Goal: Task Accomplishment & Management: Manage account settings

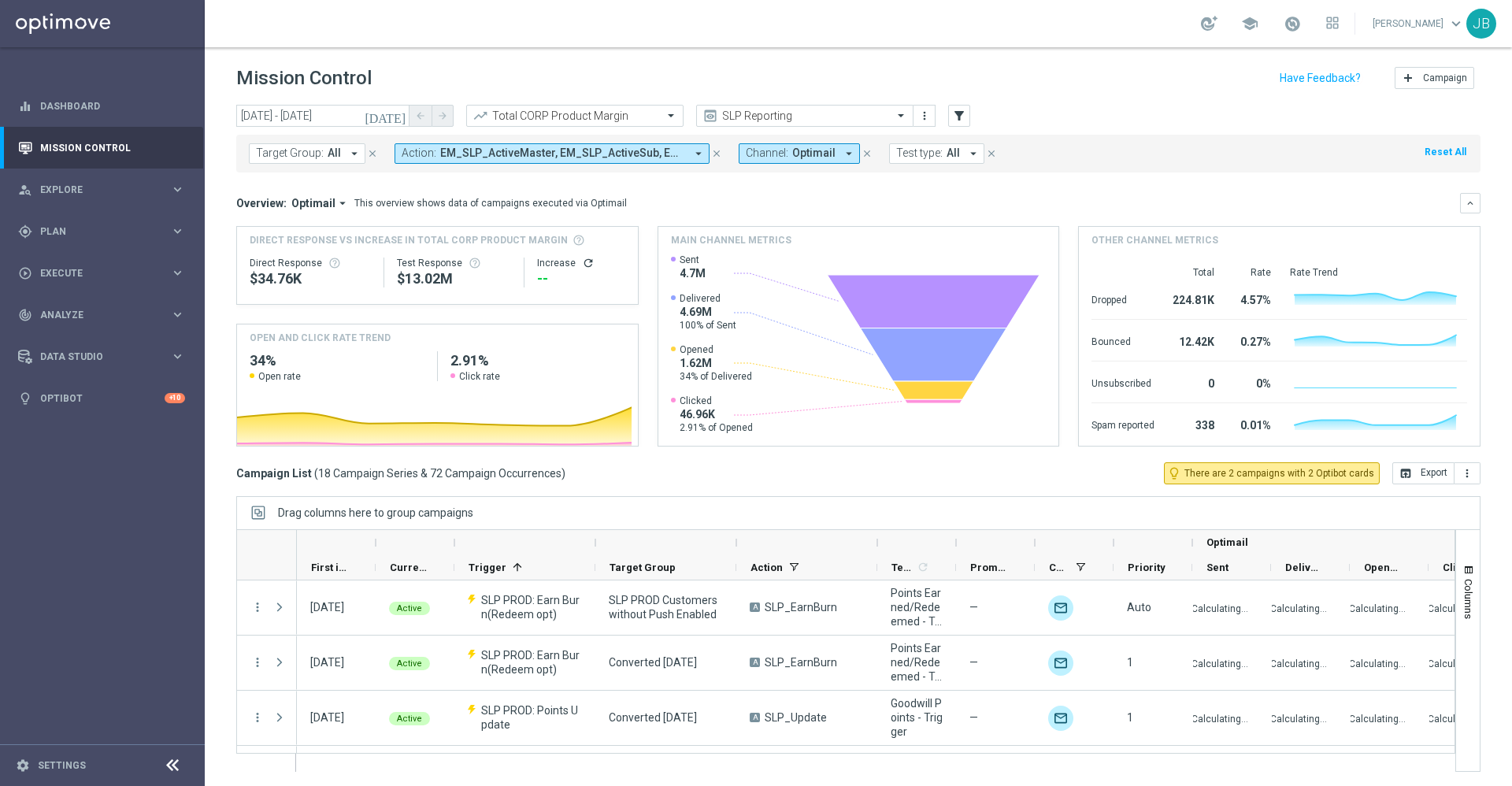
click at [333, 159] on span "All" at bounding box center [334, 153] width 14 height 14
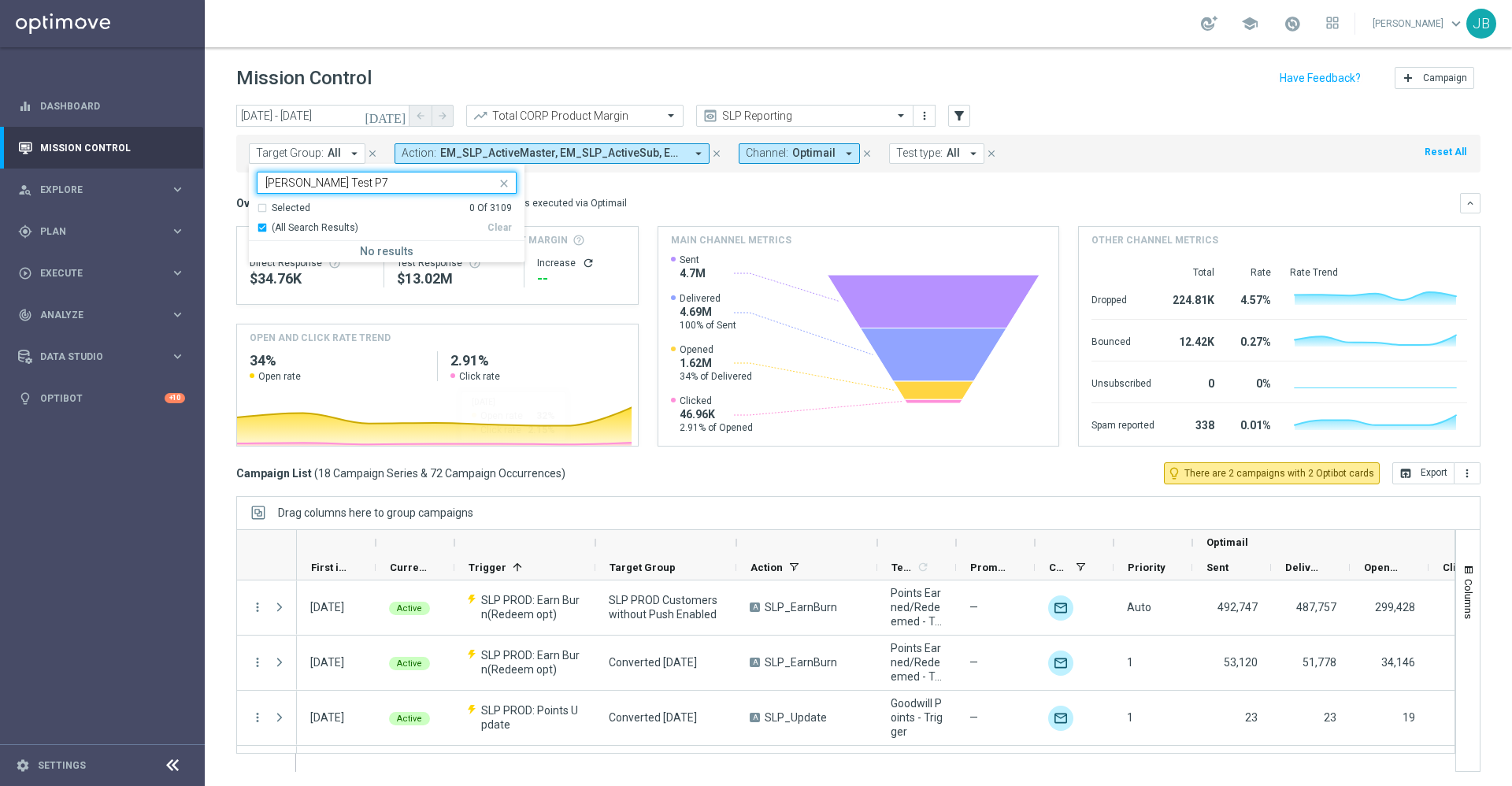
click at [346, 172] on div "[PERSON_NAME] Test P7" at bounding box center [387, 183] width 260 height 22
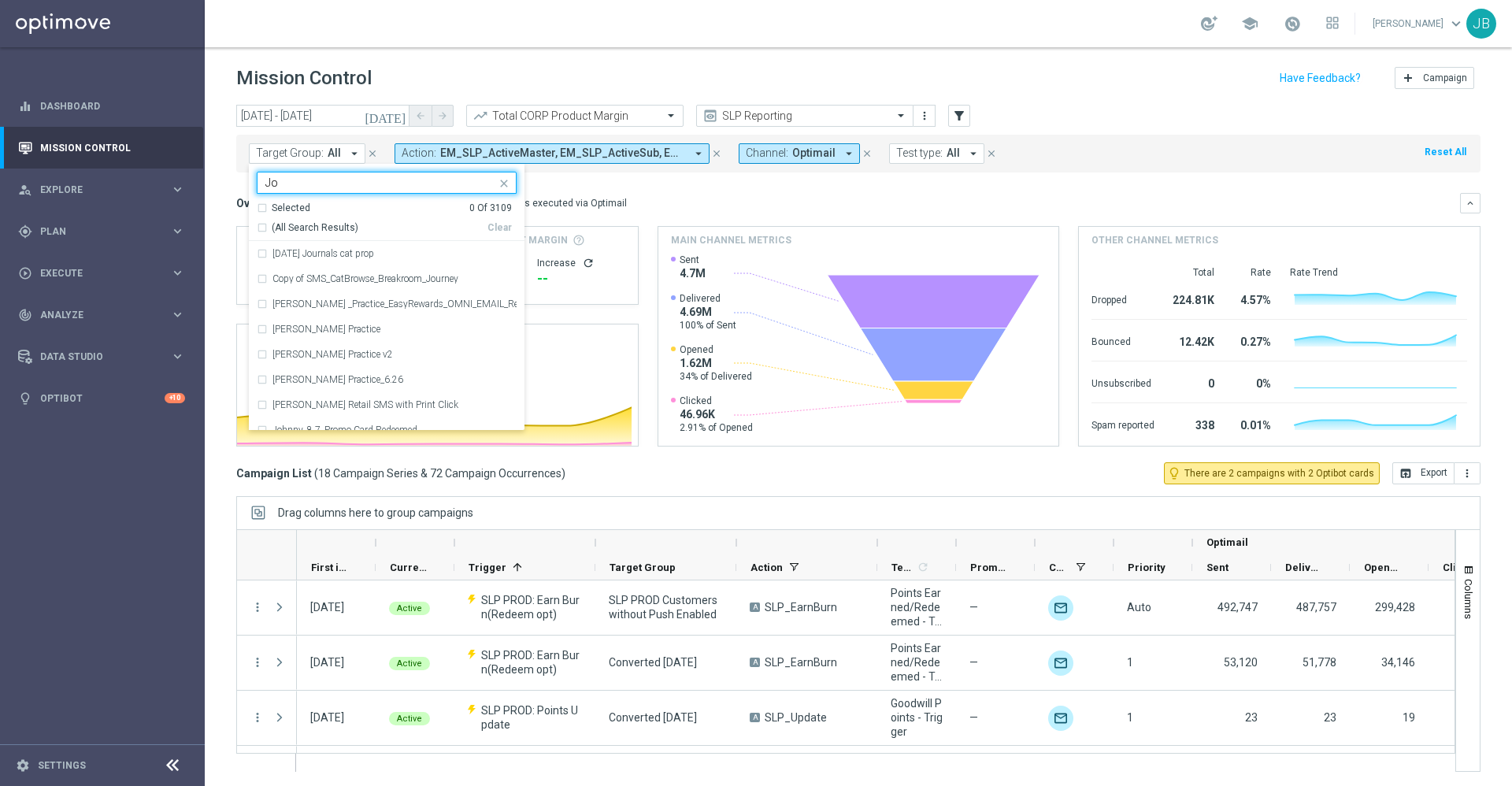
type input "J"
paste input "[PERSON_NAME] Test P7"
type input "[PERSON_NAME] Test P7"
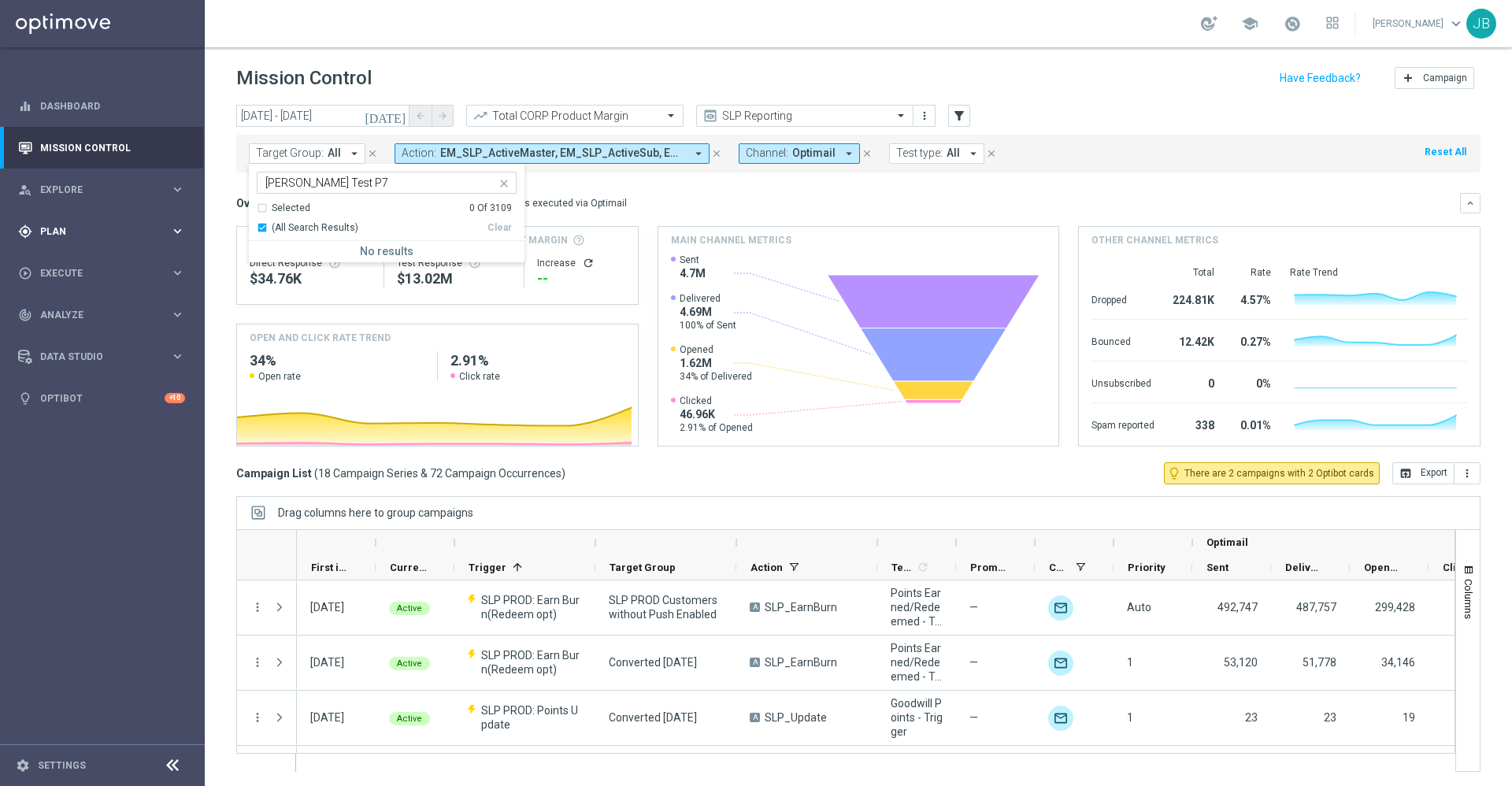
click at [73, 233] on span "Plan" at bounding box center [105, 232] width 130 height 9
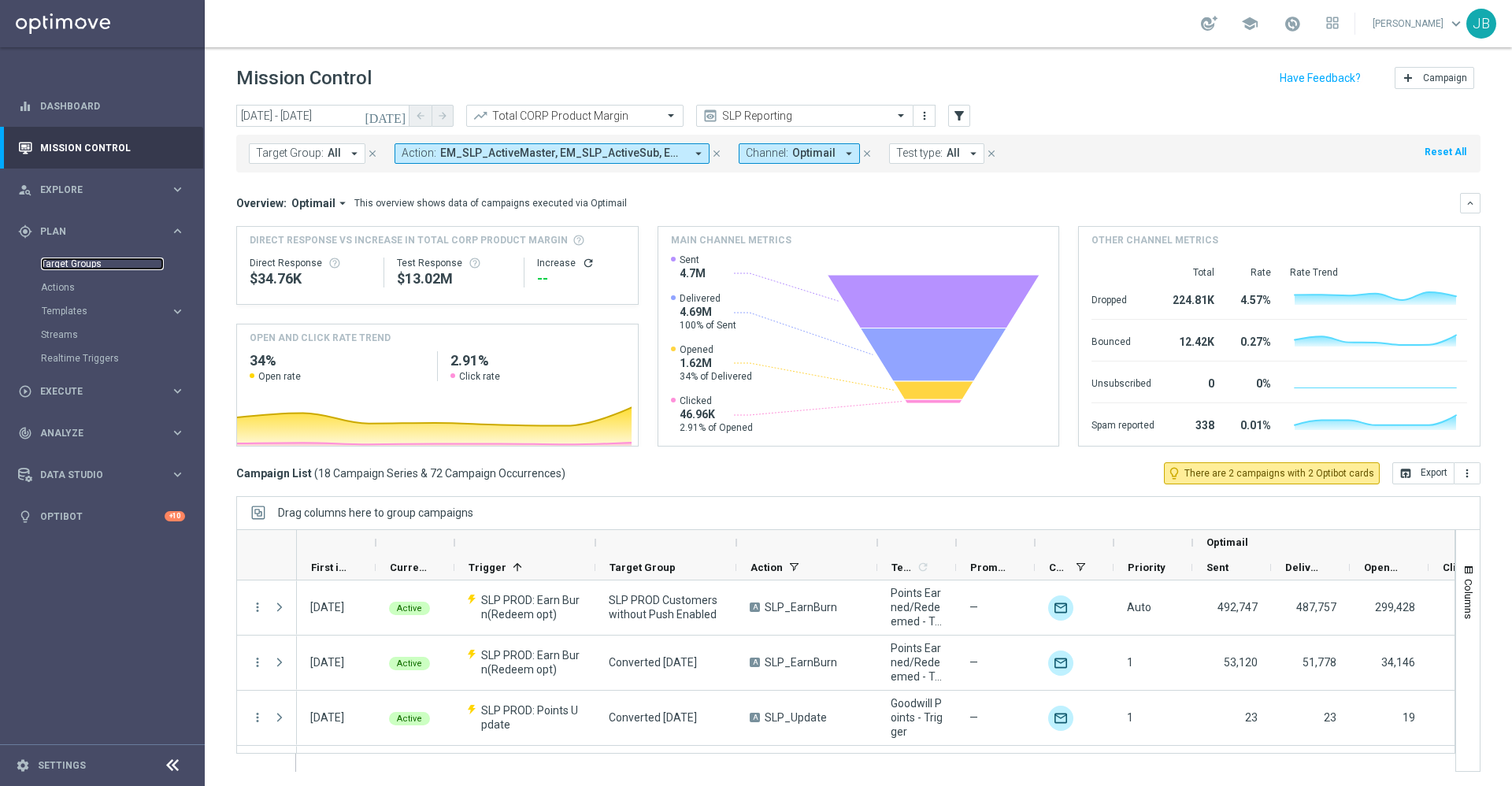
click at [83, 262] on link "Target Groups" at bounding box center [101, 264] width 123 height 13
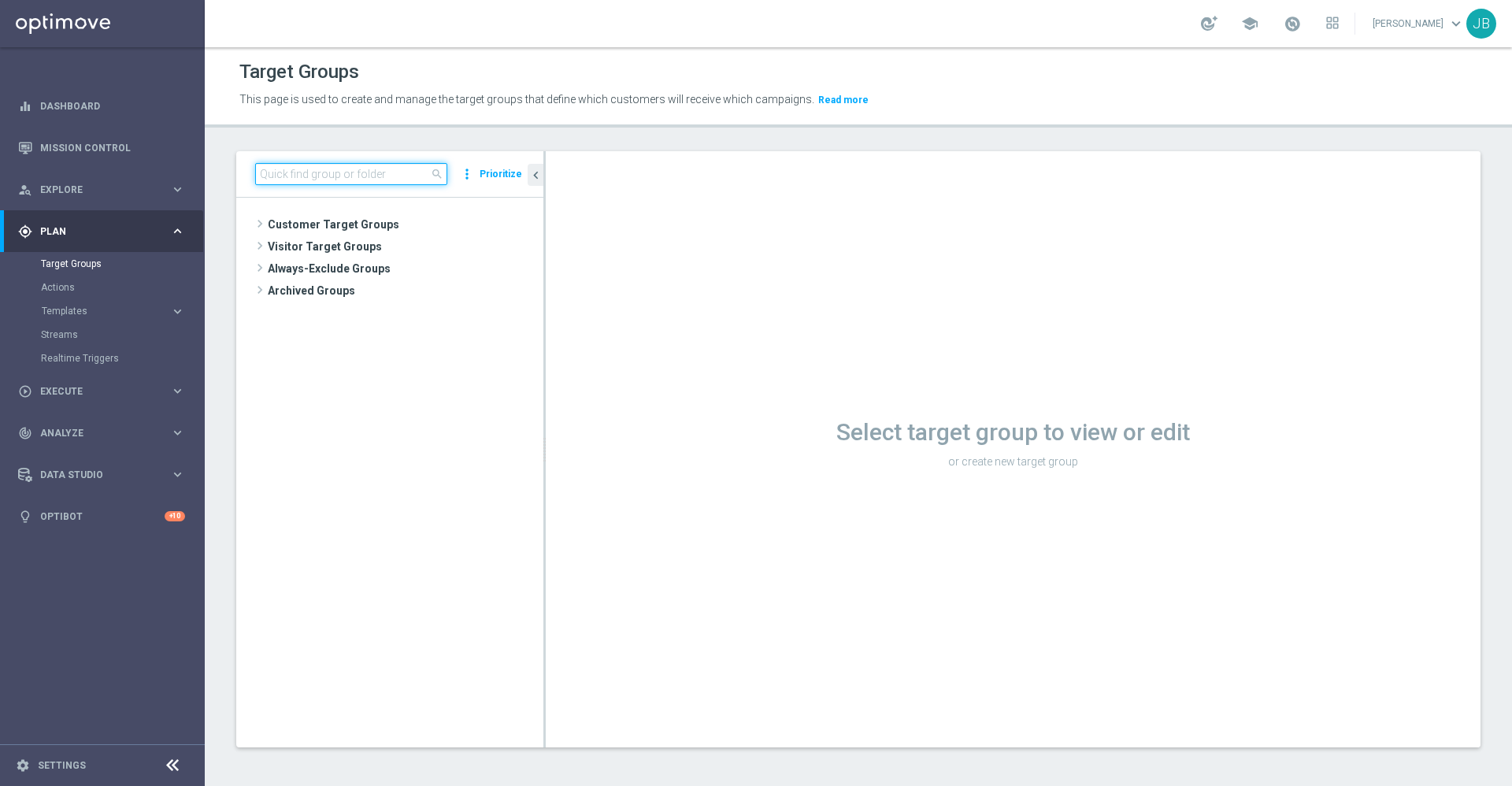
click at [312, 178] on input at bounding box center [351, 174] width 192 height 22
paste input "[PERSON_NAME] Test P7"
type input "[PERSON_NAME] Test P7"
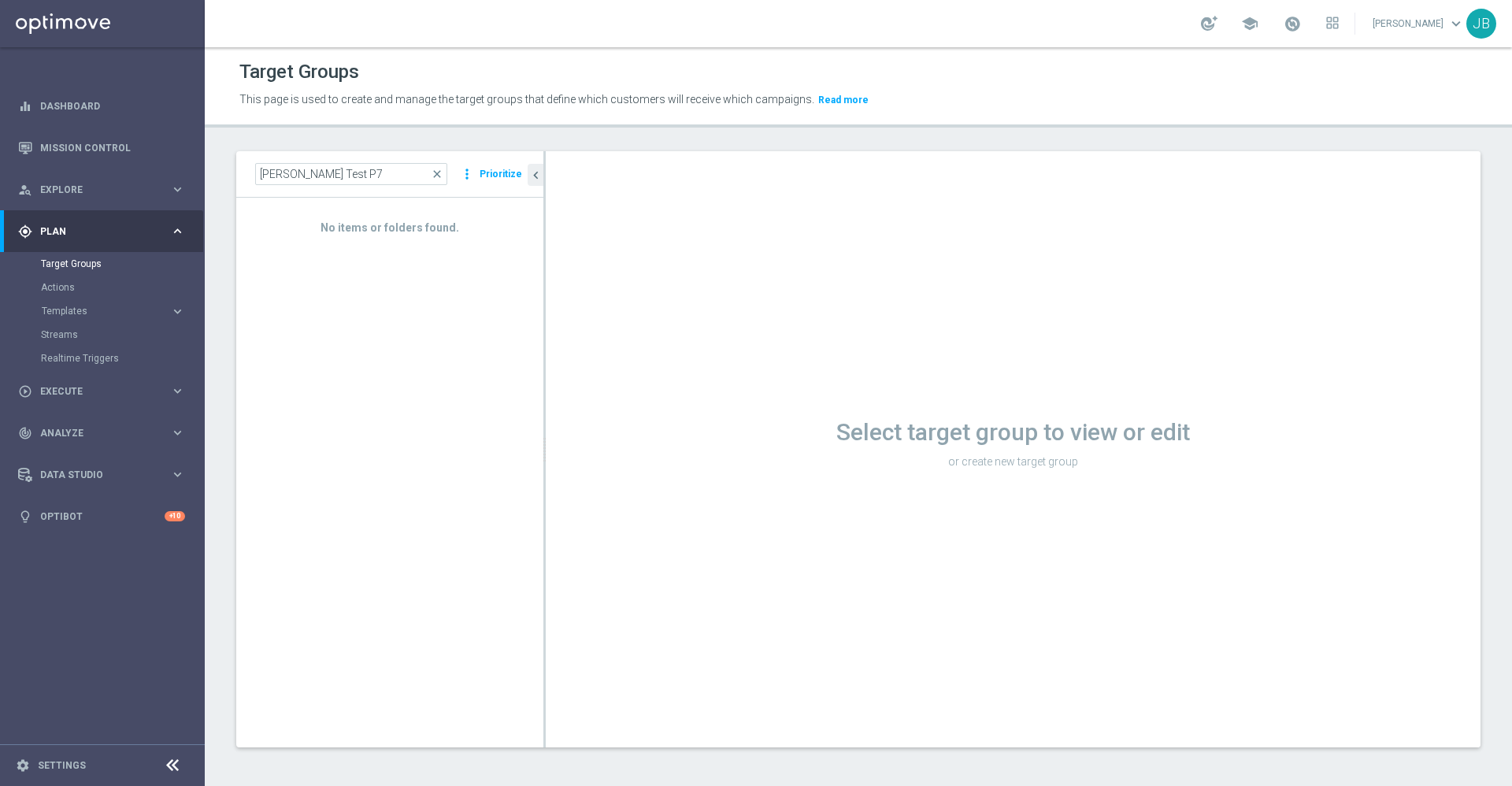
click at [394, 290] on div "No items or folders found." at bounding box center [389, 471] width 307 height 549
